Goal: Task Accomplishment & Management: Manage account settings

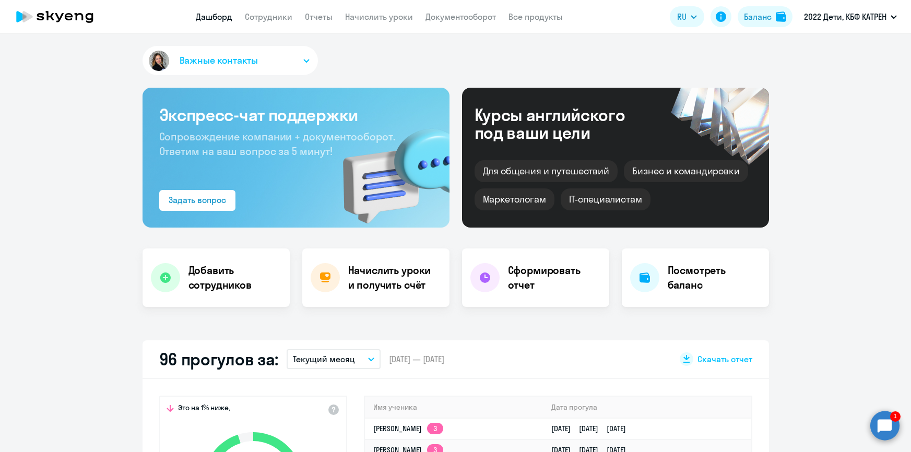
select select "30"
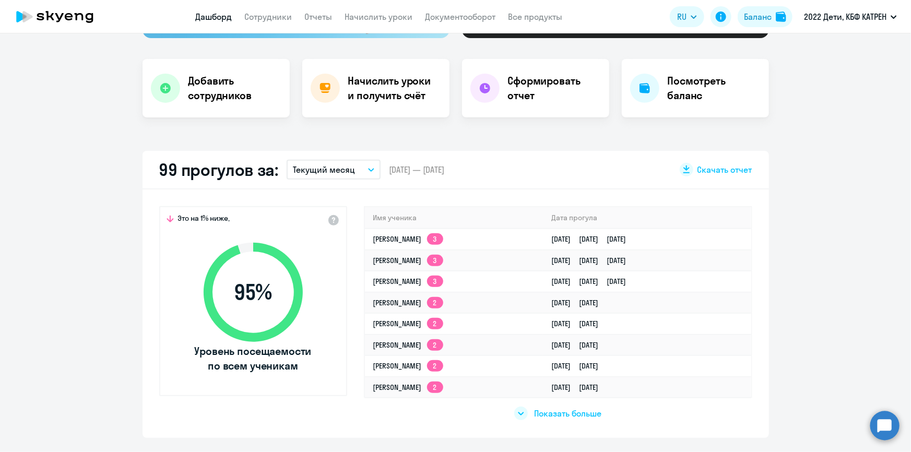
select select "30"
click at [565, 413] on span "Показать больше" at bounding box center [567, 413] width 67 height 11
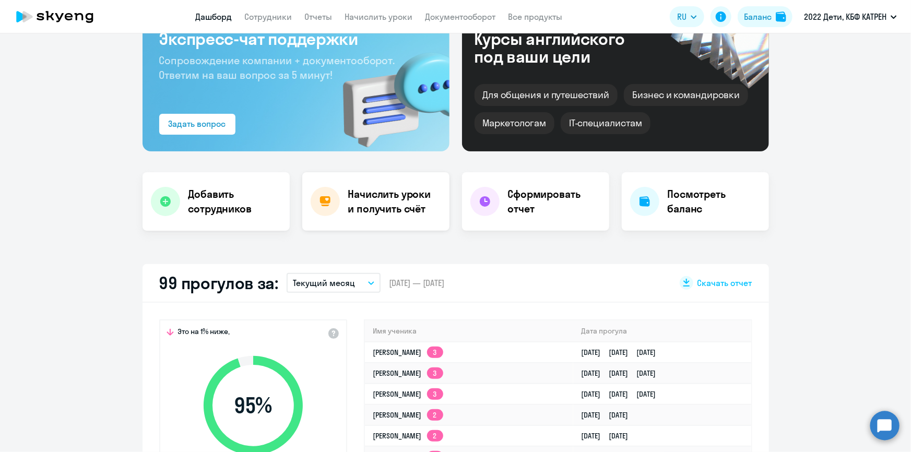
scroll to position [0, 0]
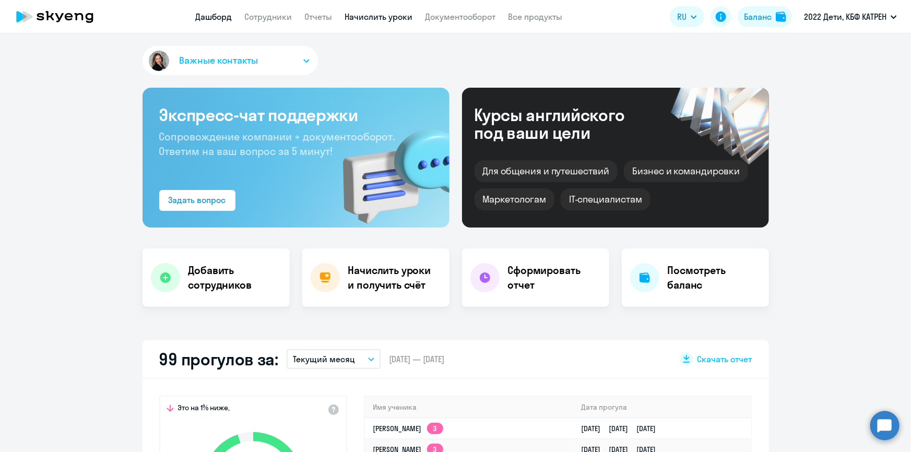
click at [364, 14] on link "Начислить уроки" at bounding box center [379, 16] width 68 height 10
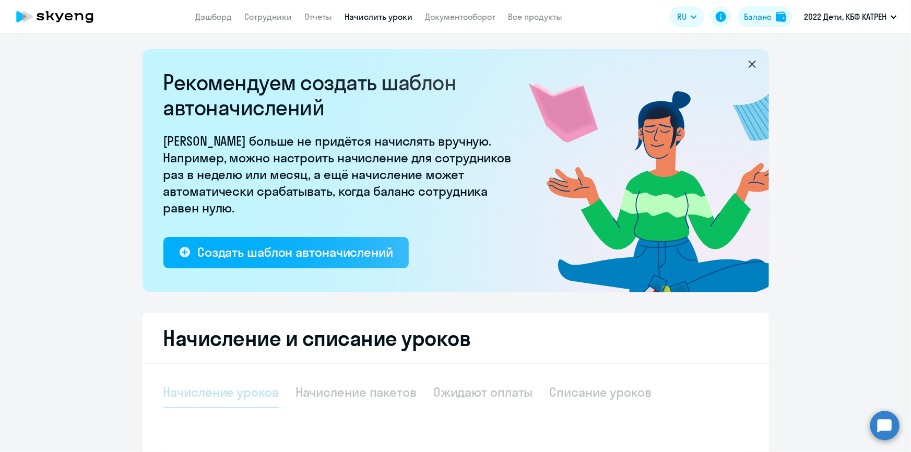
select select "10"
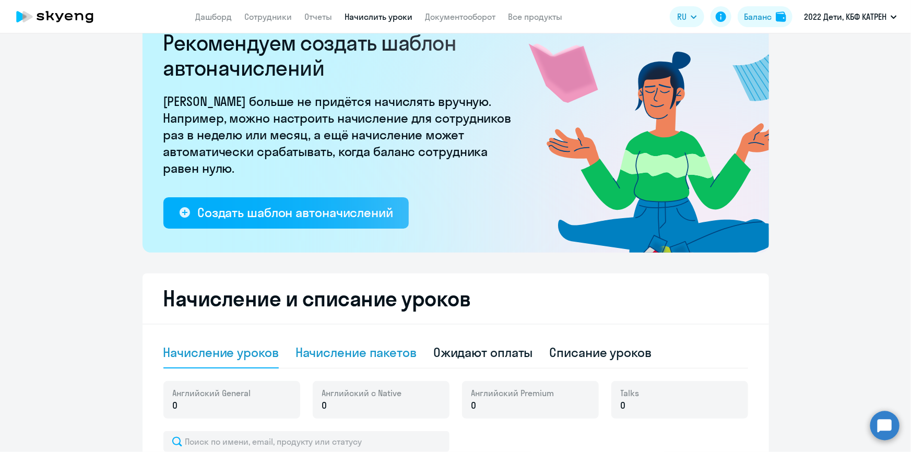
scroll to position [142, 0]
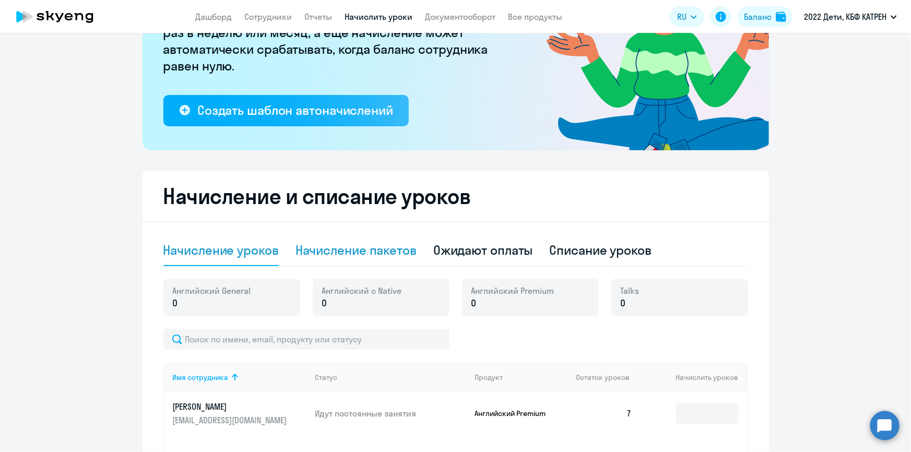
click at [370, 250] on div "Начисление пакетов" at bounding box center [355, 250] width 121 height 17
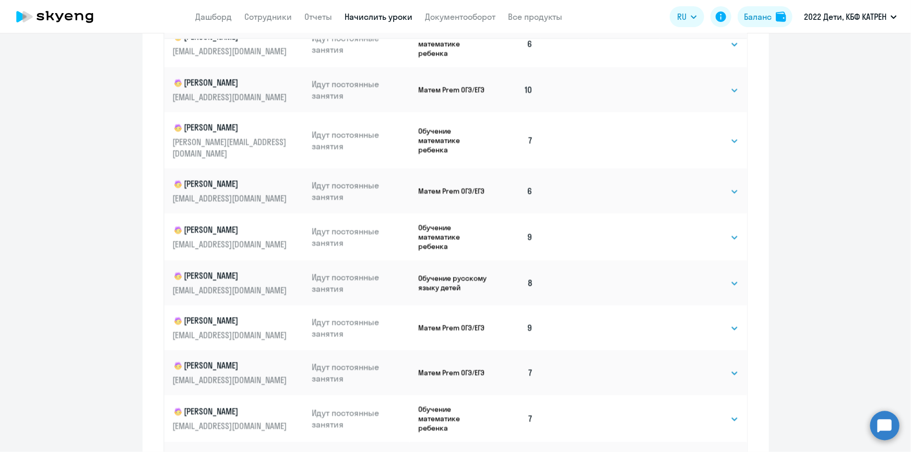
scroll to position [650, 0]
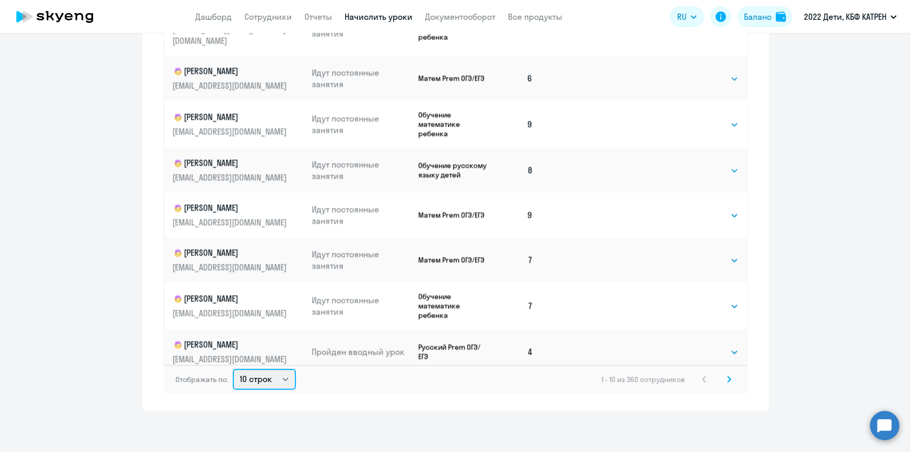
click at [282, 375] on select "10 строк 30 строк 50 строк" at bounding box center [264, 379] width 63 height 21
select select "50"
click at [233, 369] on select "10 строк 30 строк 50 строк" at bounding box center [264, 379] width 63 height 21
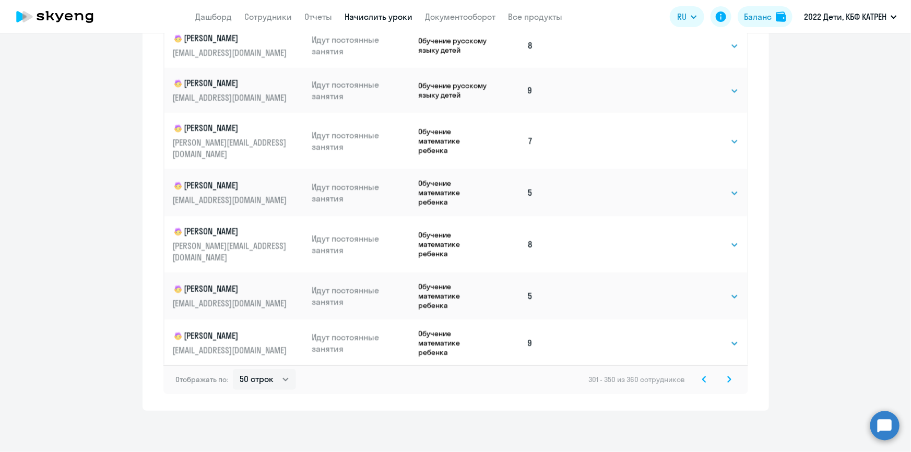
click at [702, 377] on icon at bounding box center [704, 379] width 4 height 7
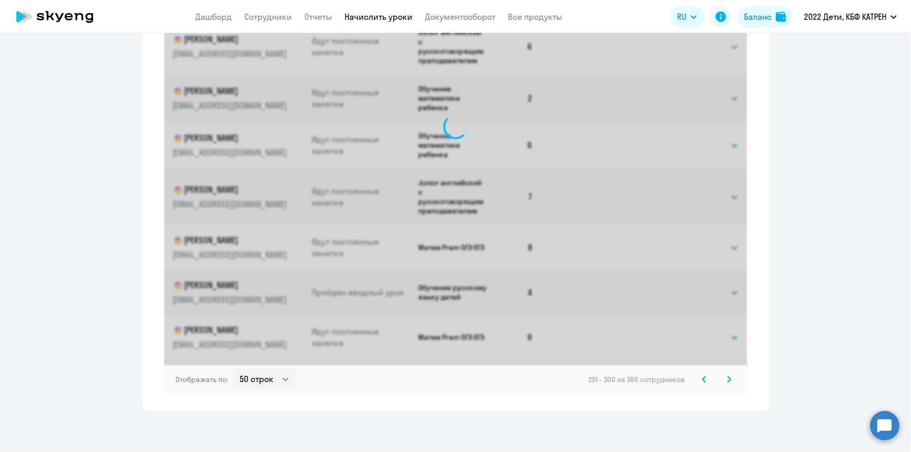
click at [703, 377] on icon at bounding box center [704, 379] width 3 height 6
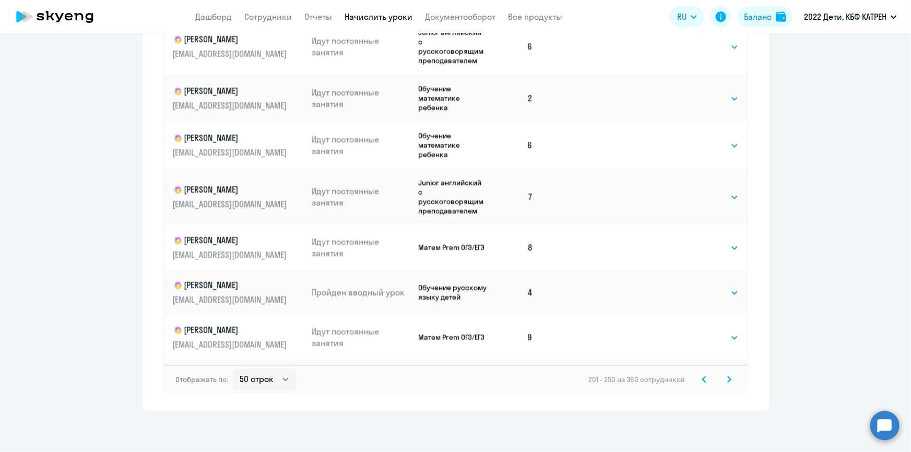
click at [702, 380] on icon at bounding box center [704, 379] width 4 height 7
click at [699, 379] on div "1 - 50 из 360 сотрудников" at bounding box center [667, 379] width 135 height 13
